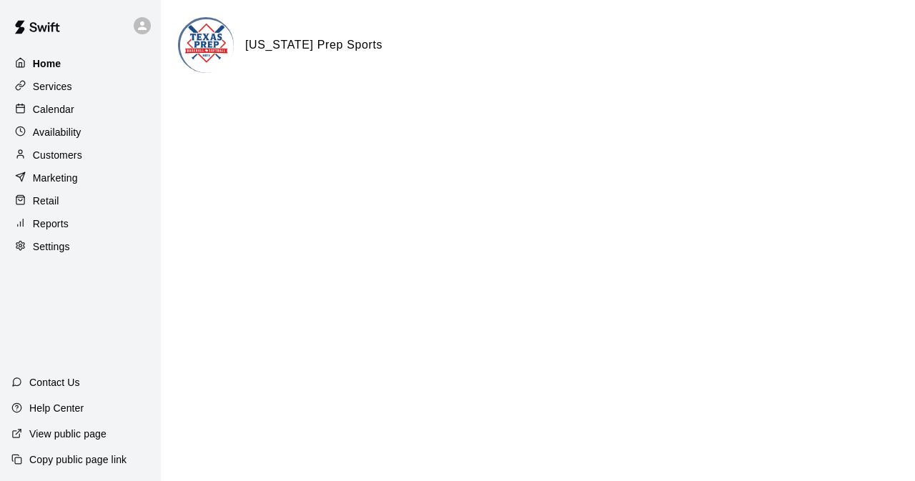
click at [59, 62] on p "Home" at bounding box center [47, 63] width 29 height 14
click at [61, 184] on p "Marketing" at bounding box center [55, 178] width 45 height 14
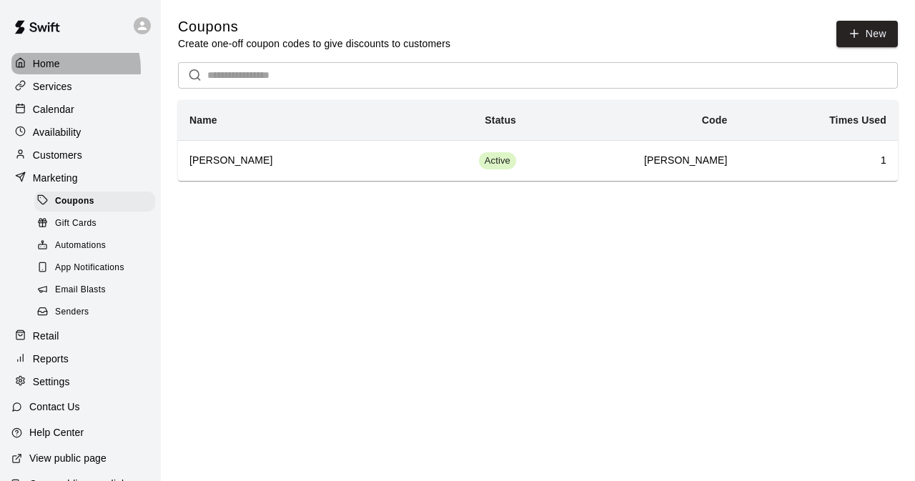
click at [57, 69] on p "Home" at bounding box center [46, 63] width 27 height 14
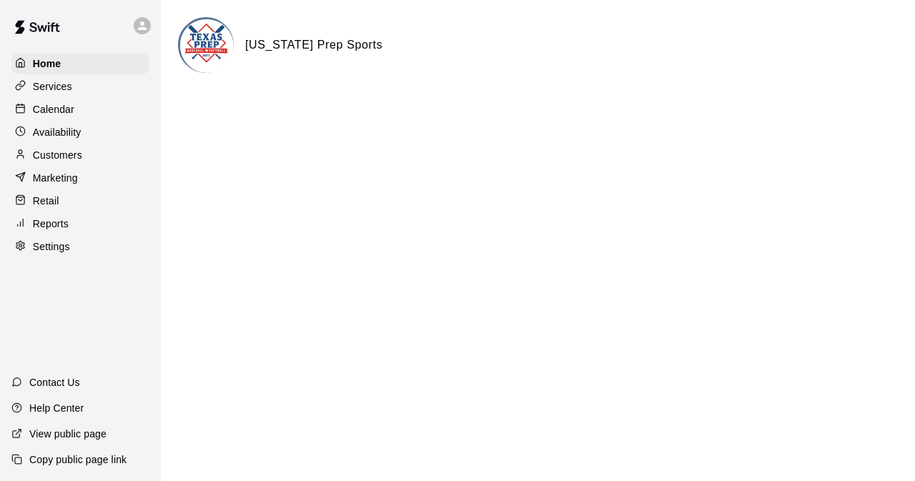
click at [51, 16] on img at bounding box center [37, 27] width 74 height 43
click at [39, 252] on p "Settings" at bounding box center [51, 246] width 37 height 14
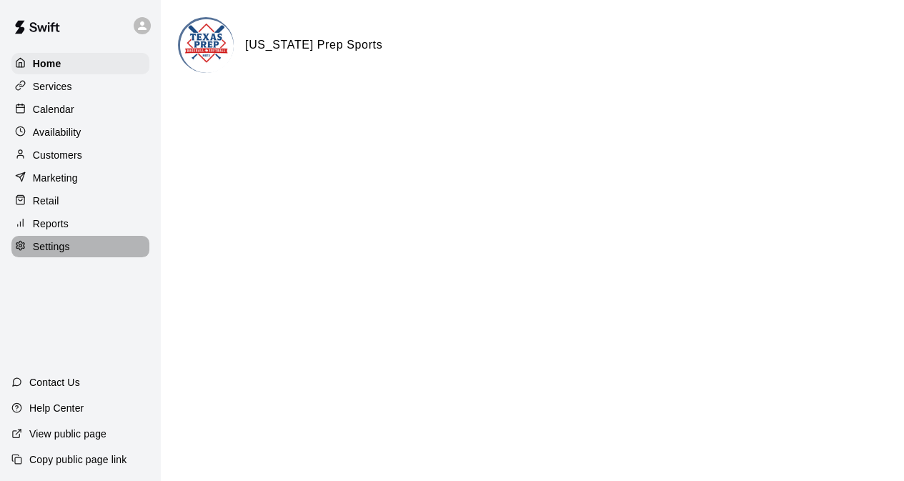
select select "**"
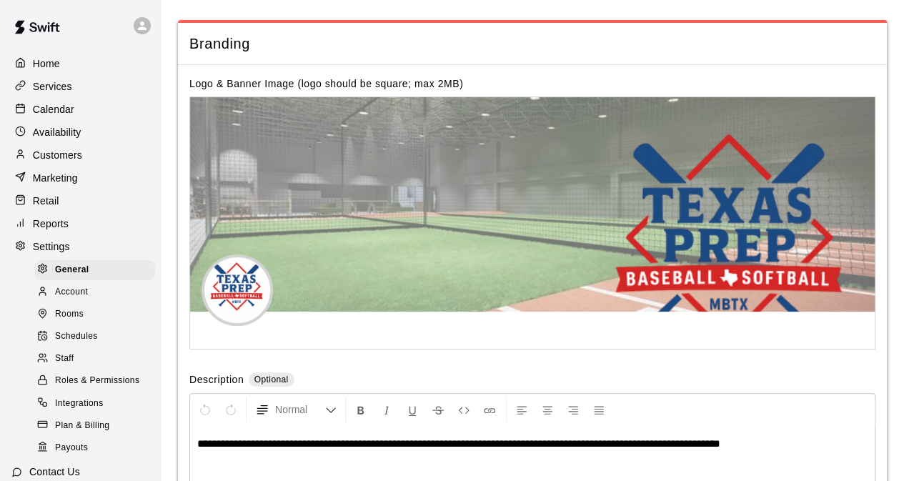
scroll to position [2947, 0]
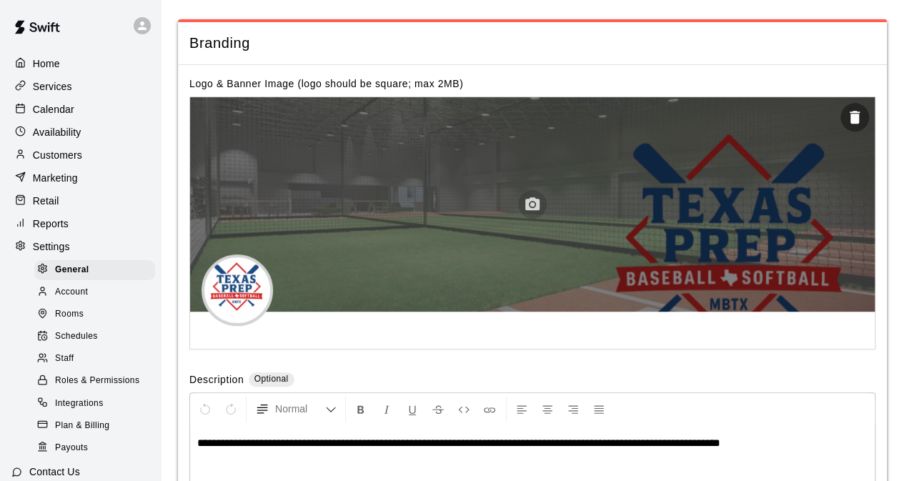
click at [533, 207] on circle "button" at bounding box center [532, 204] width 4 height 4
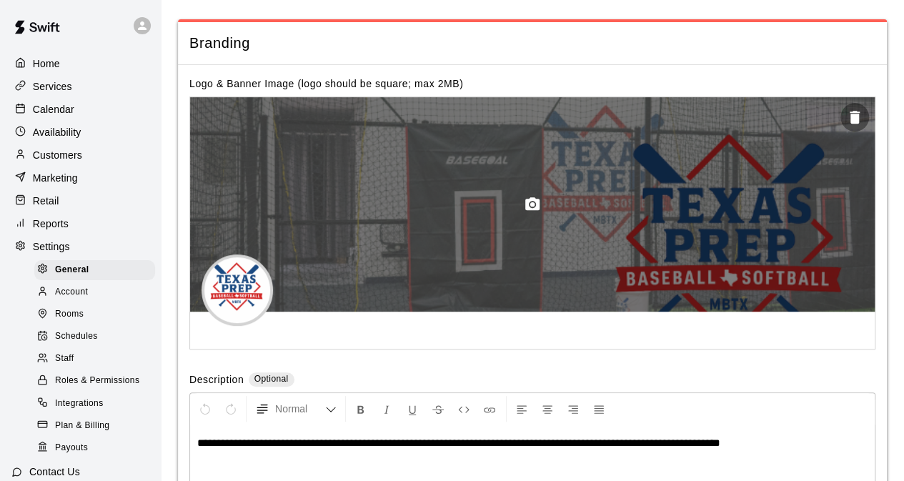
click at [693, 188] on div at bounding box center [532, 204] width 685 height 214
click at [519, 287] on div at bounding box center [532, 204] width 685 height 214
drag, startPoint x: 763, startPoint y: 277, endPoint x: 760, endPoint y: 241, distance: 36.6
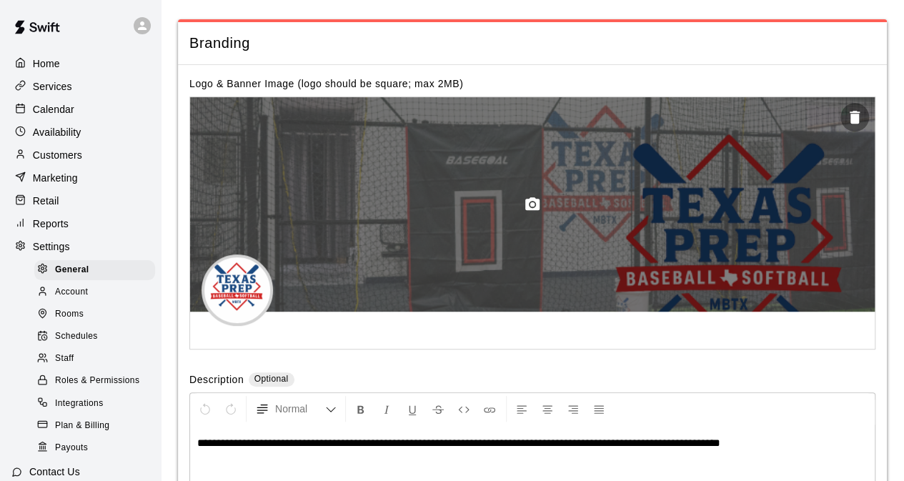
click at [760, 241] on div at bounding box center [532, 204] width 685 height 214
click at [760, 250] on div at bounding box center [532, 204] width 685 height 214
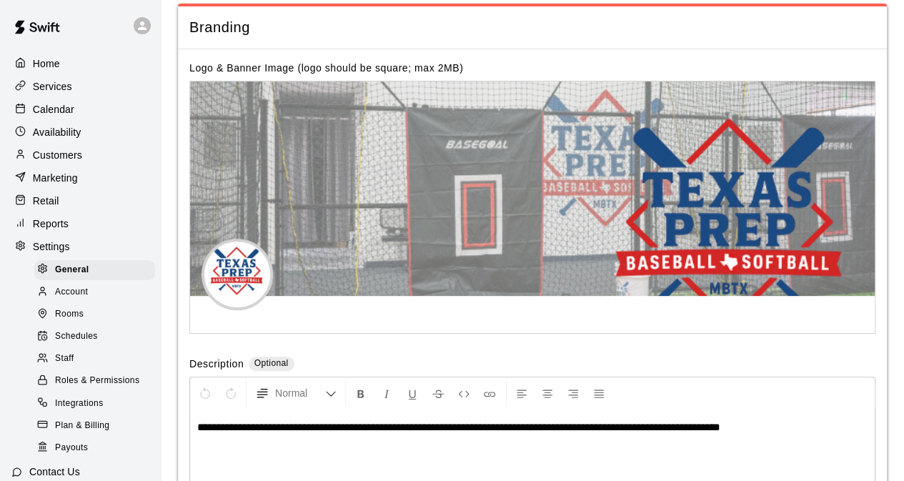
scroll to position [2875, 0]
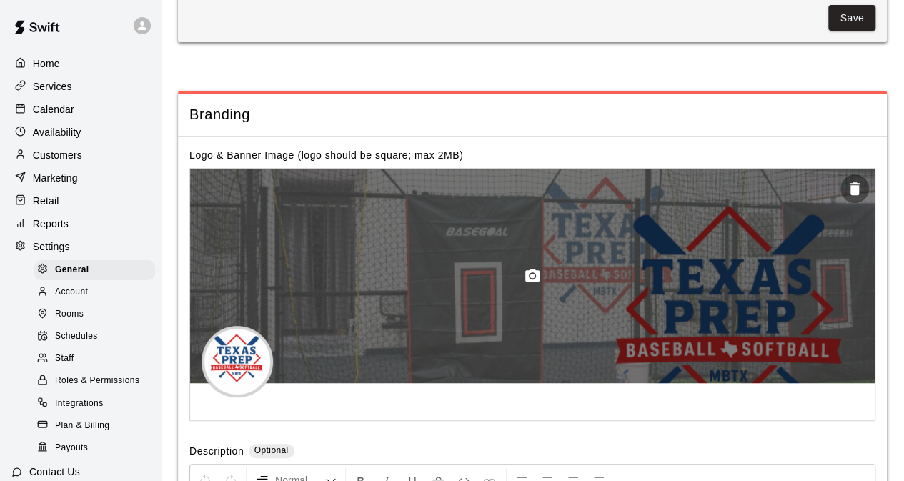
click at [534, 278] on circle "button" at bounding box center [532, 276] width 4 height 4
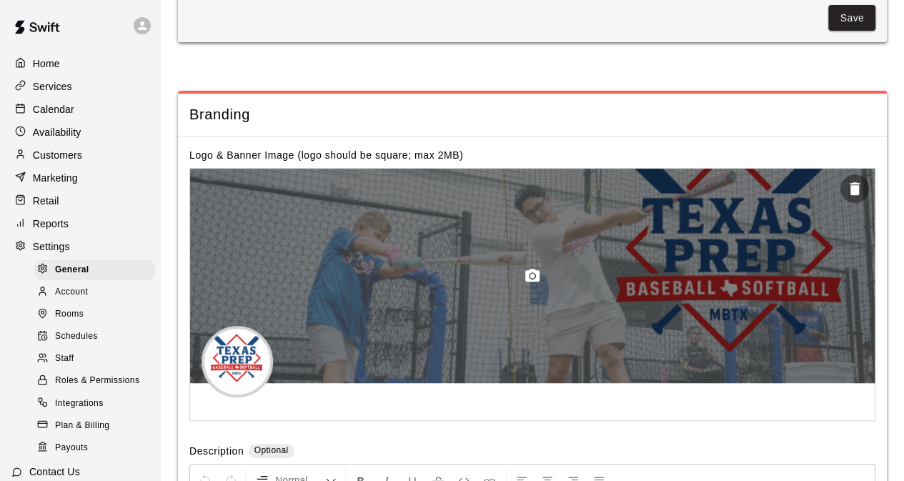
click at [535, 285] on icon "button" at bounding box center [532, 275] width 17 height 17
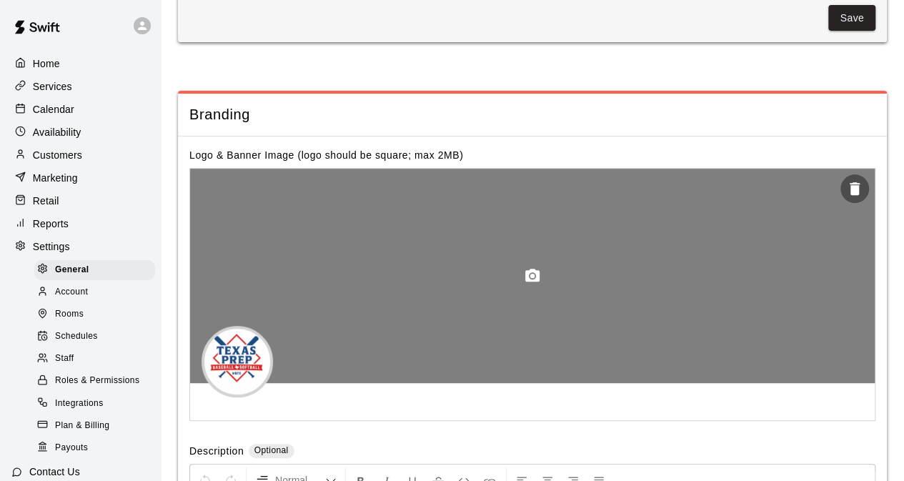
click at [536, 282] on icon "button" at bounding box center [532, 275] width 14 height 13
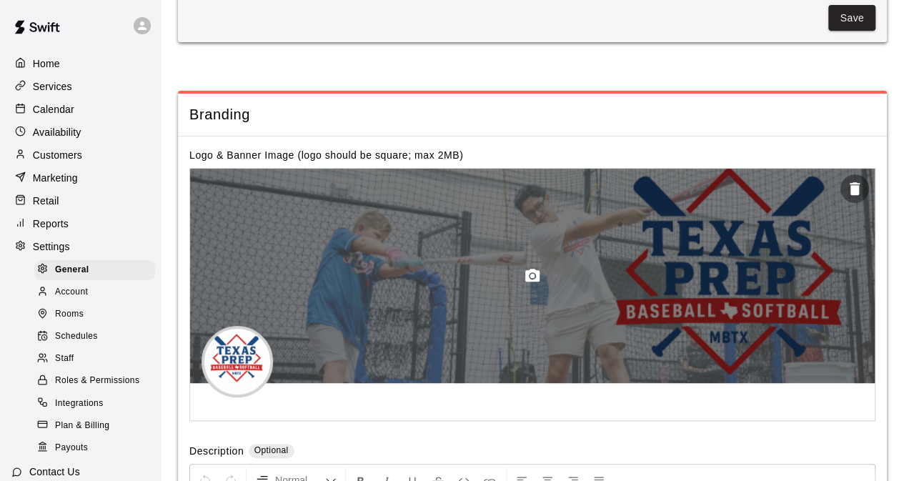
click at [532, 278] on circle "button" at bounding box center [532, 276] width 4 height 4
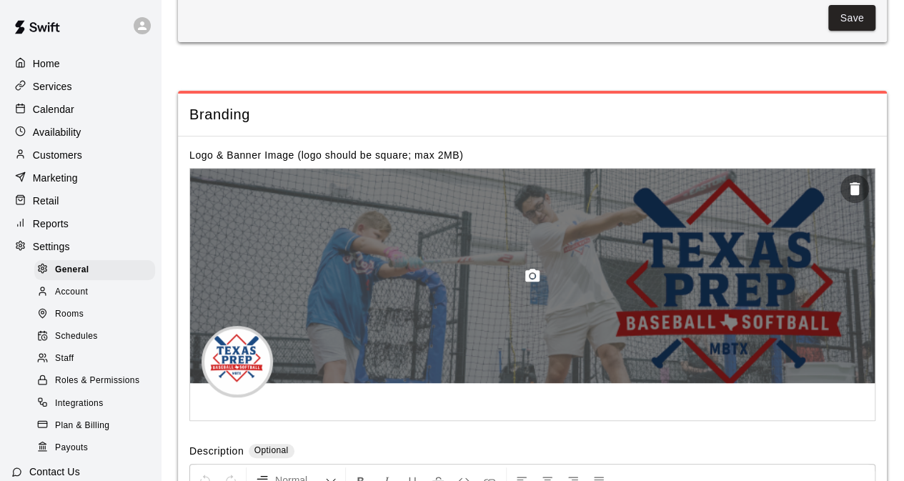
click at [528, 282] on icon "button" at bounding box center [532, 275] width 14 height 13
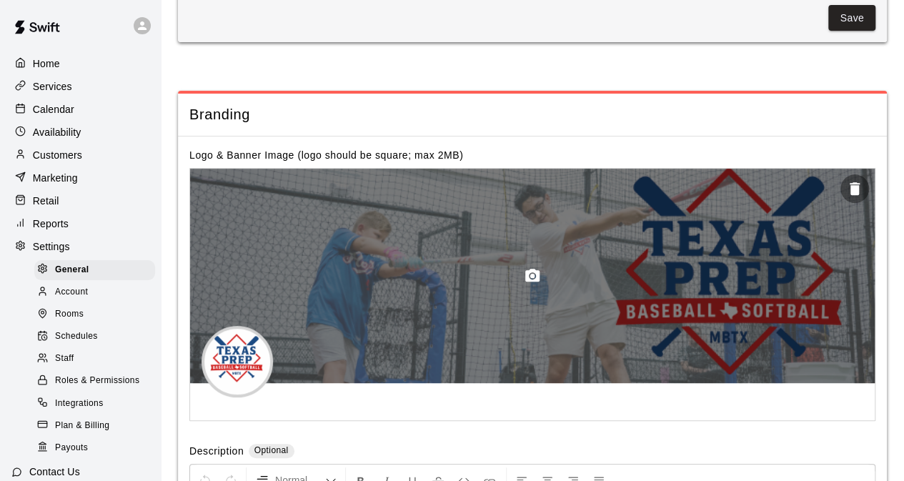
click at [525, 285] on icon "button" at bounding box center [532, 275] width 17 height 17
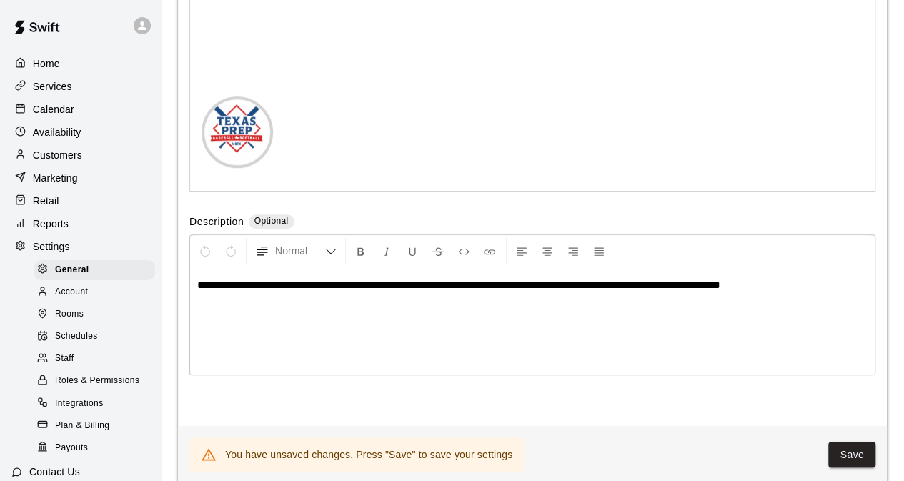
scroll to position [3157, 0]
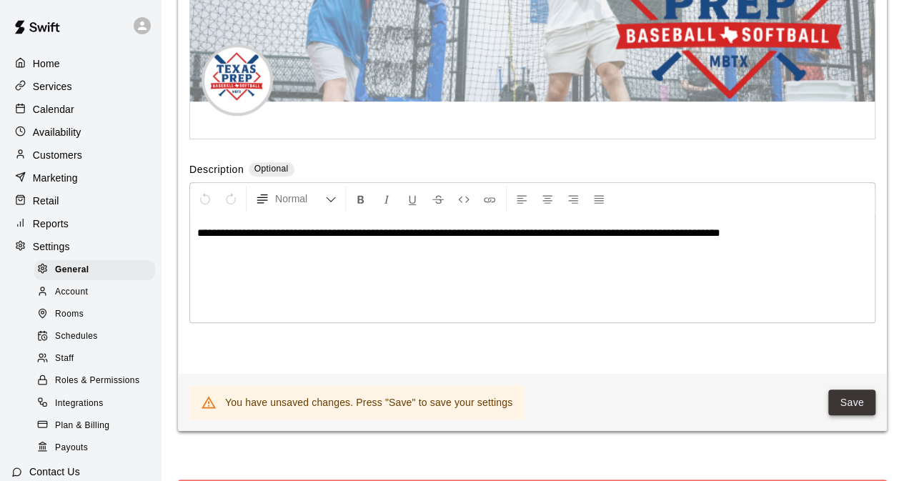
click at [849, 416] on button "Save" at bounding box center [852, 403] width 47 height 26
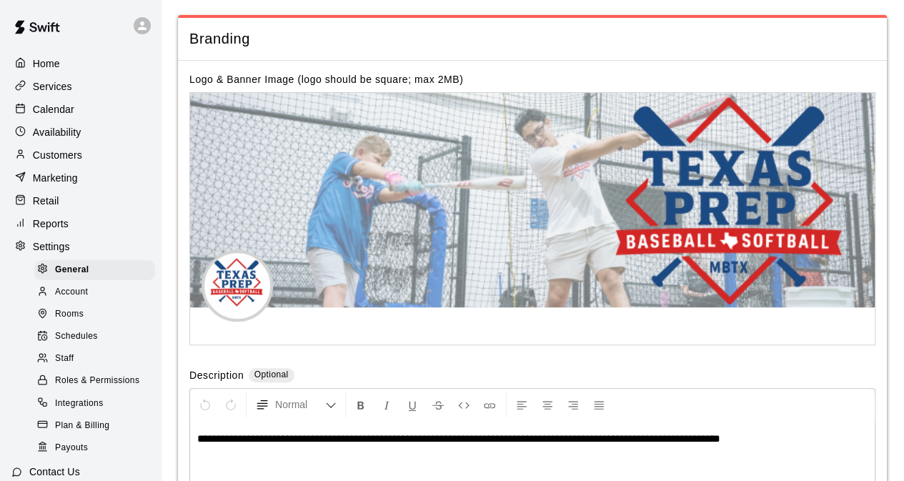
scroll to position [2871, 0]
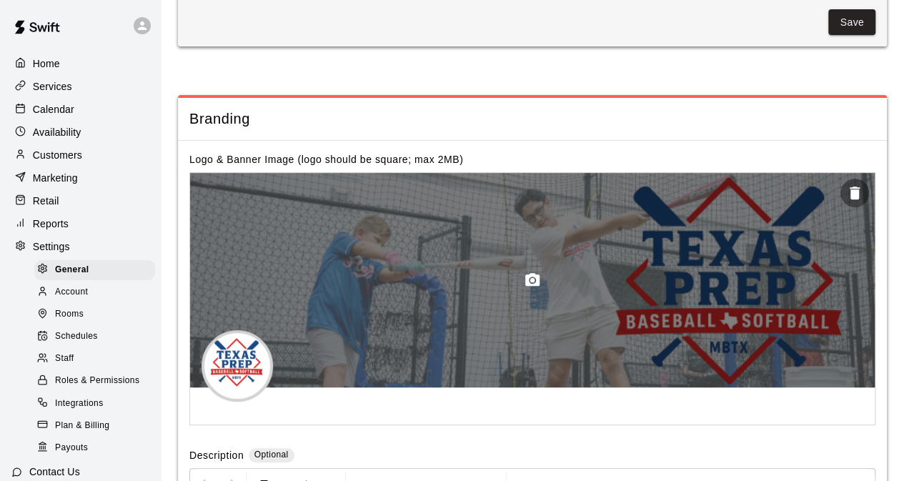
click at [535, 286] on icon "button" at bounding box center [532, 279] width 14 height 13
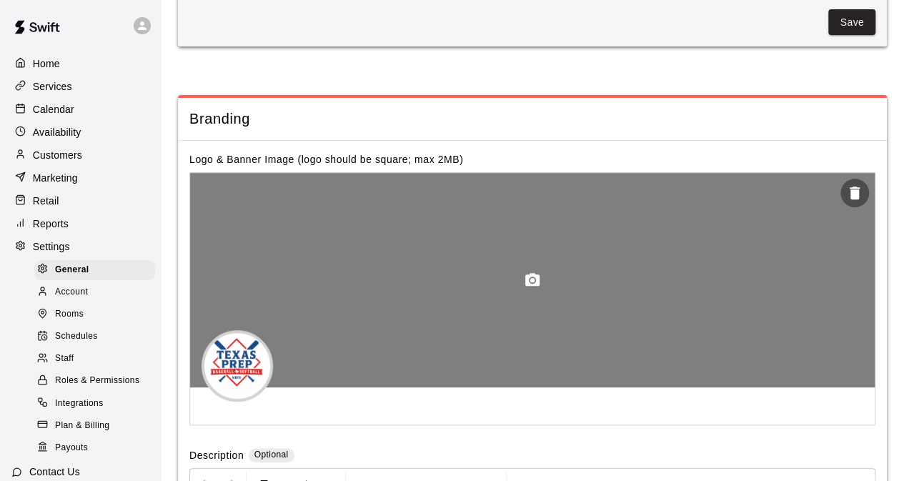
click at [528, 286] on icon "button" at bounding box center [532, 279] width 14 height 13
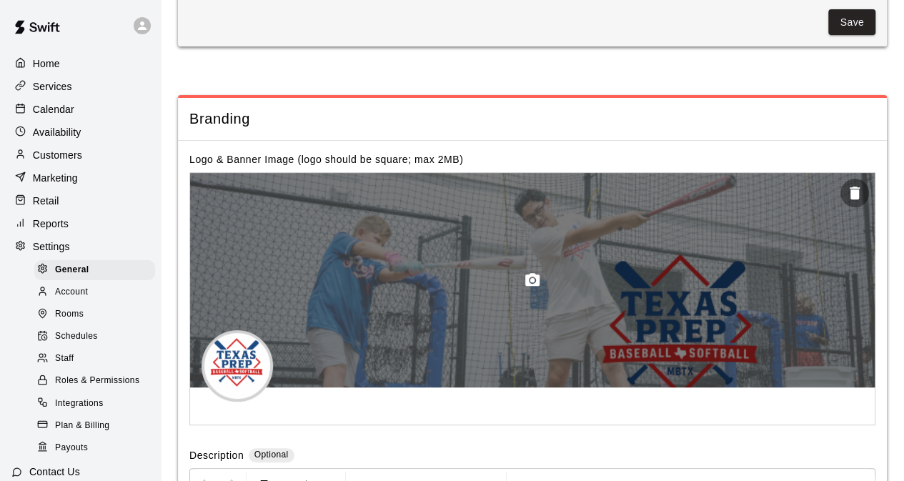
click at [540, 289] on icon "button" at bounding box center [532, 280] width 17 height 17
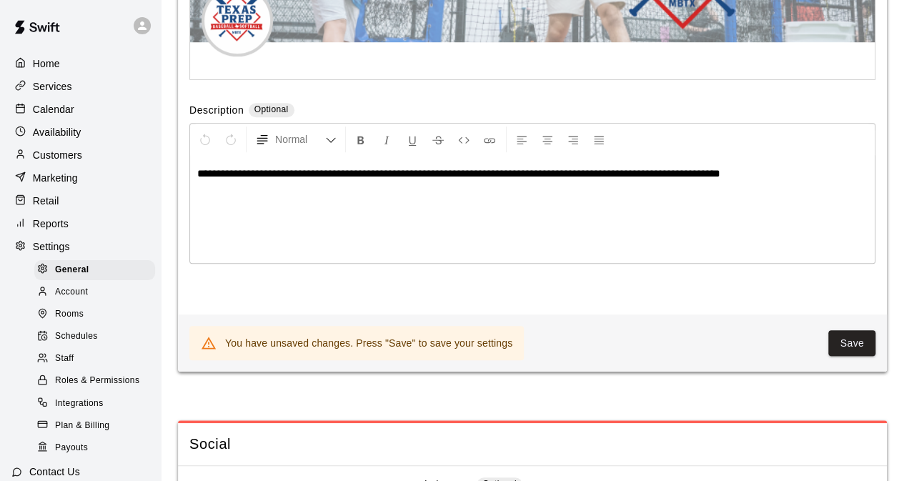
scroll to position [3300, 0]
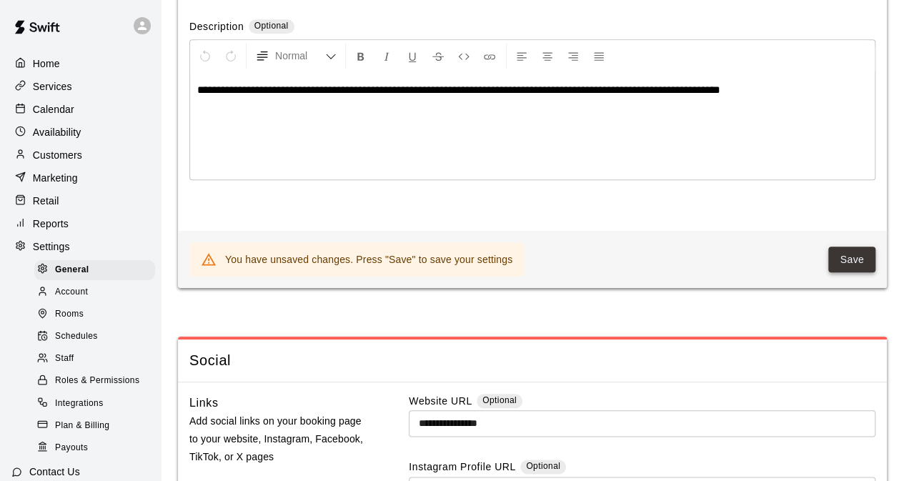
click at [847, 273] on button "Save" at bounding box center [852, 260] width 47 height 26
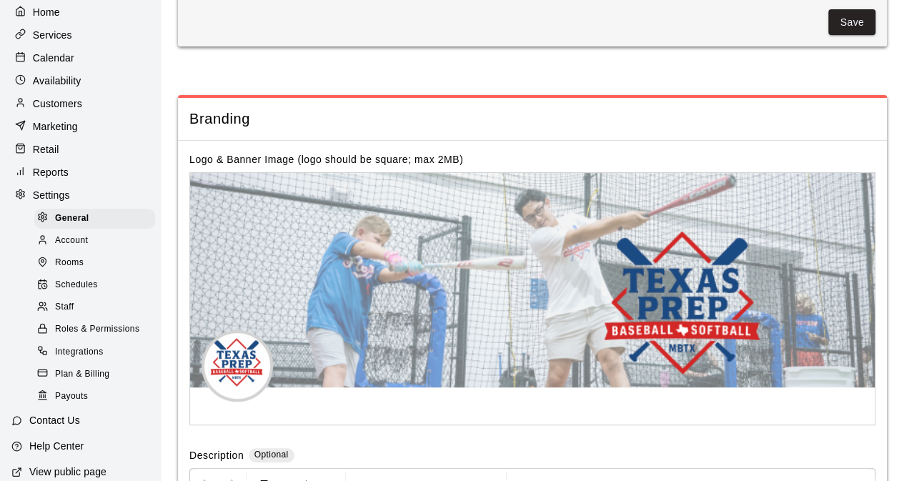
scroll to position [0, 0]
